Goal: Information Seeking & Learning: Find contact information

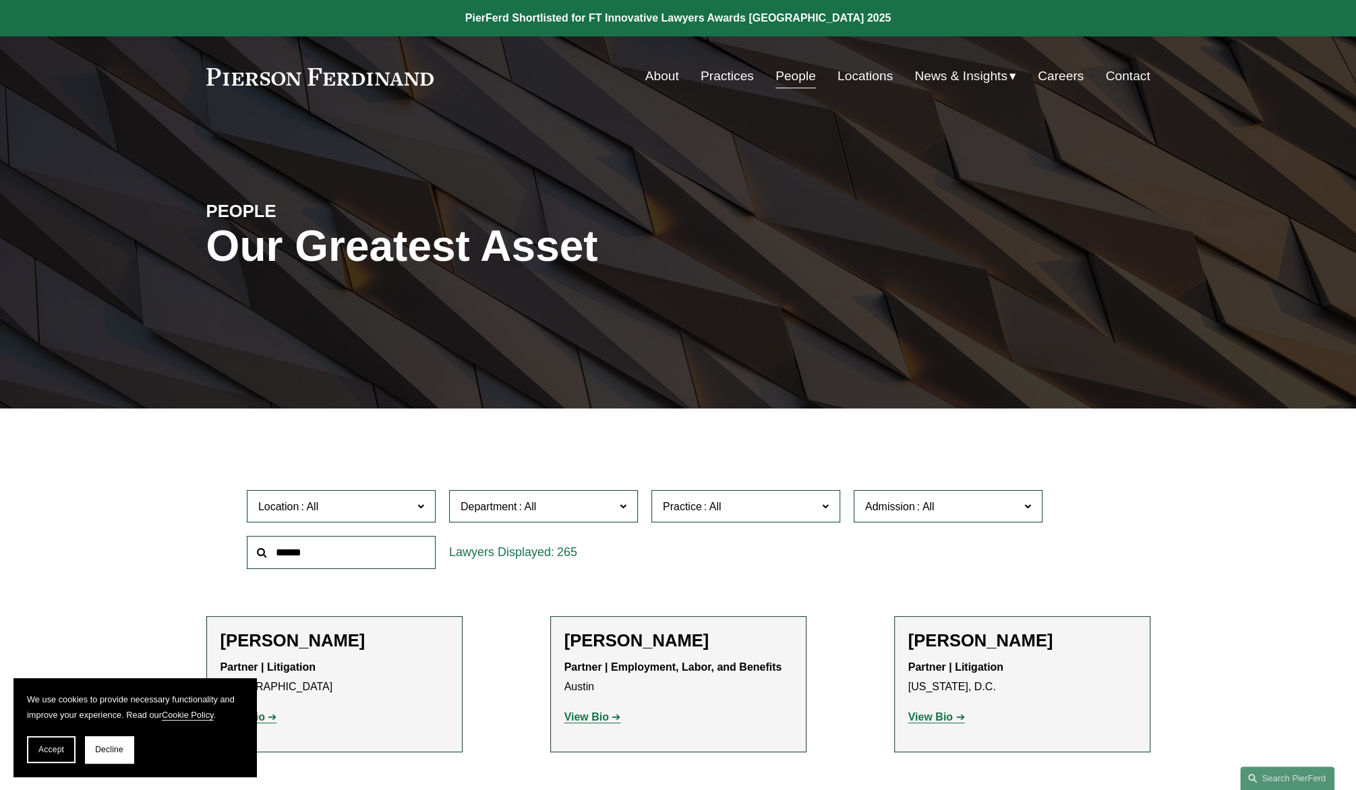
click at [322, 553] on input "text" at bounding box center [341, 552] width 189 height 33
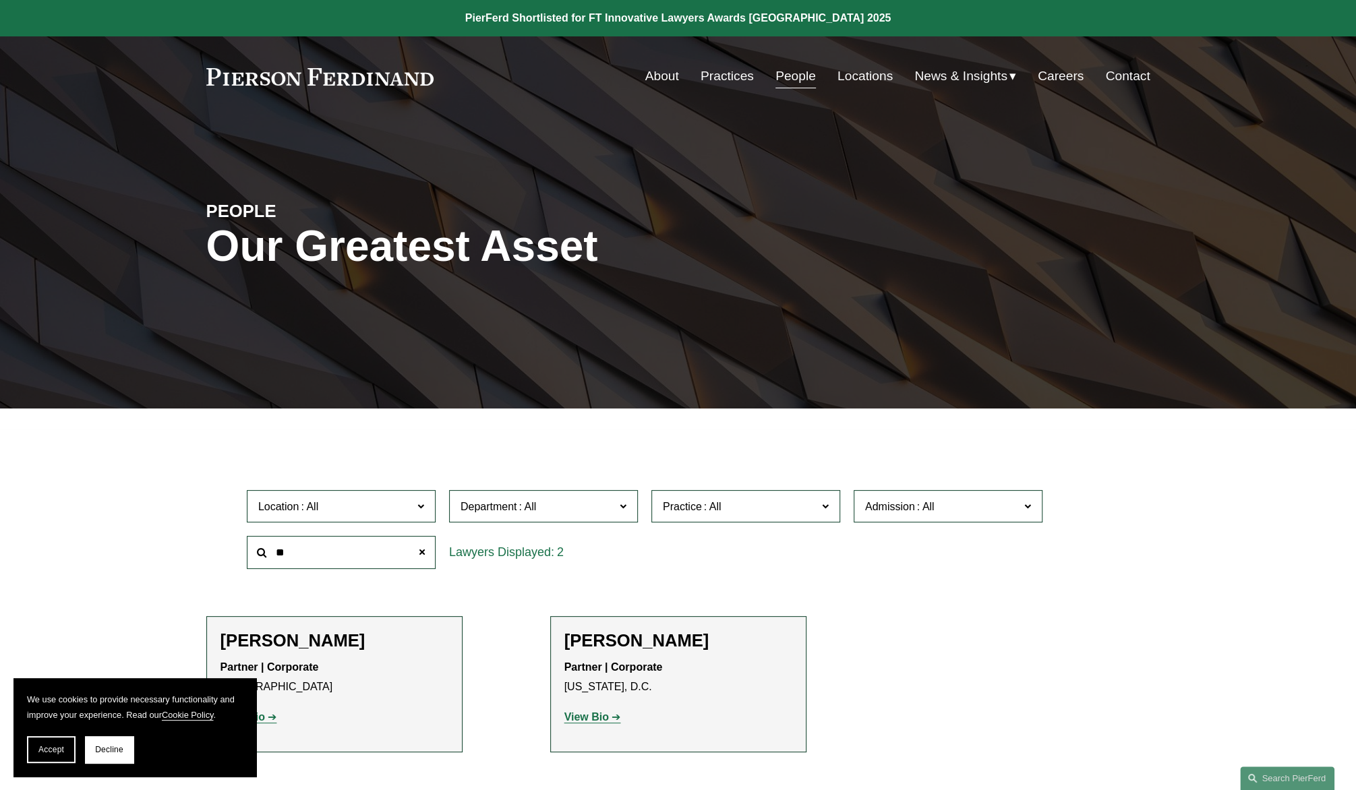
type input "**"
click at [584, 718] on strong "View Bio" at bounding box center [586, 716] width 44 height 11
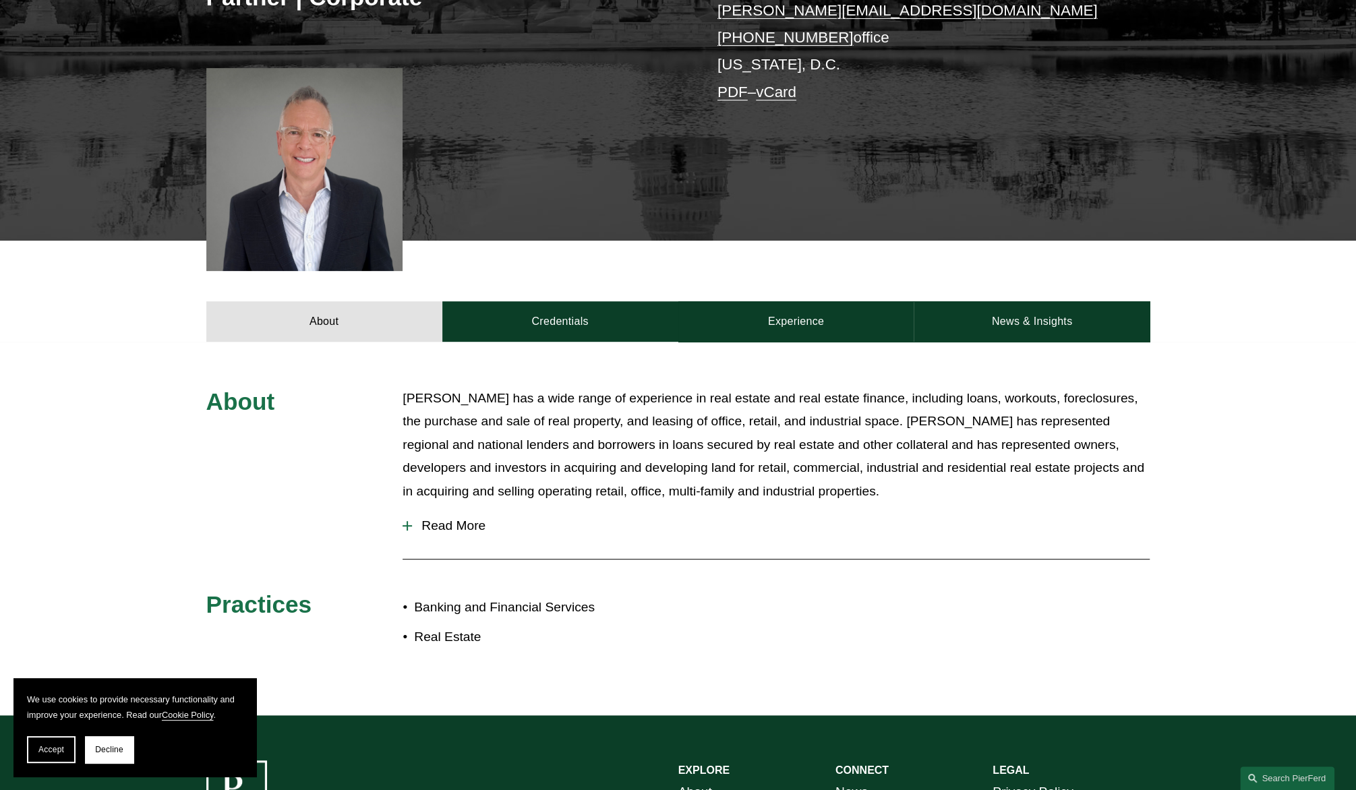
scroll to position [337, 0]
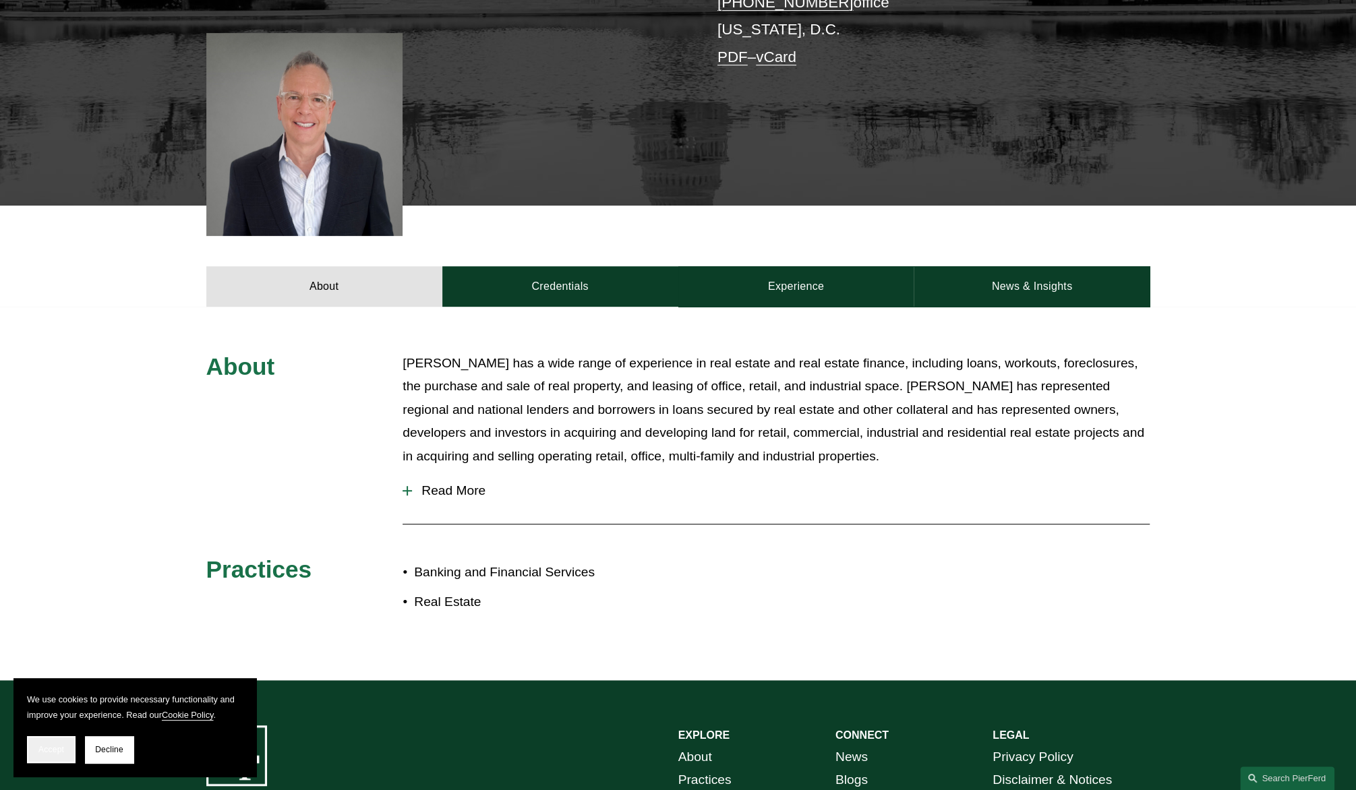
click at [47, 750] on span "Accept" at bounding box center [51, 749] width 26 height 9
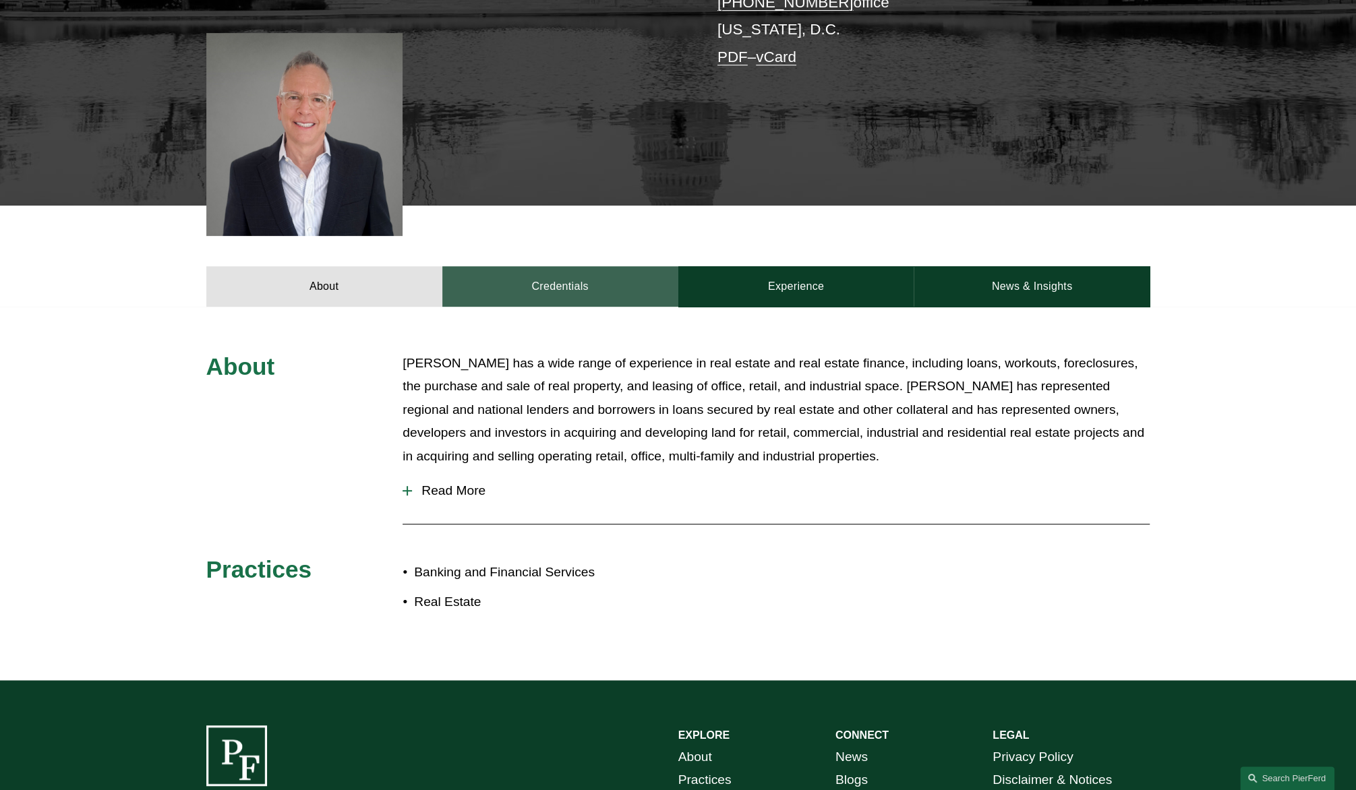
click at [565, 280] on link "Credentials" at bounding box center [560, 286] width 236 height 40
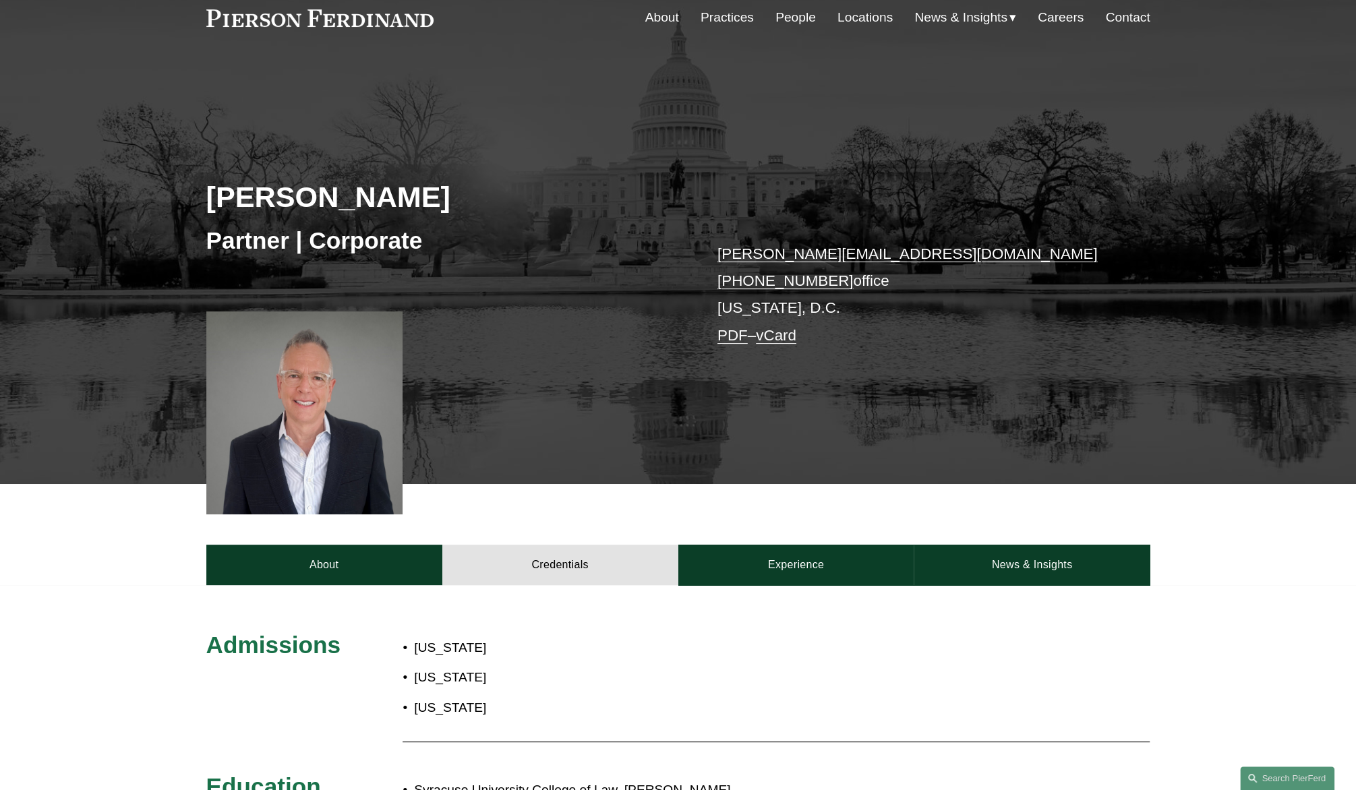
scroll to position [0, 0]
